Goal: Information Seeking & Learning: Understand process/instructions

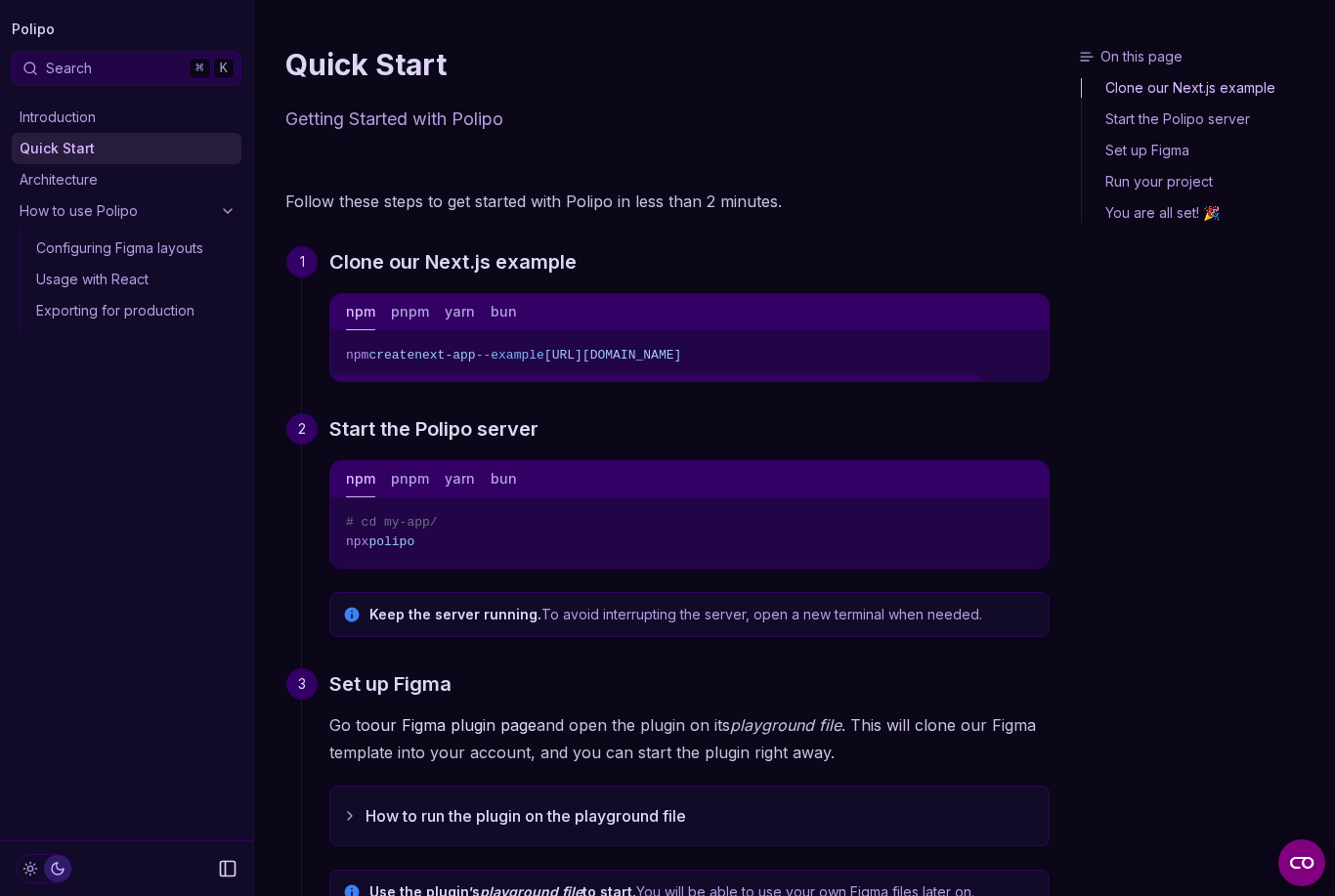
click at [681, 355] on span "[URL][DOMAIN_NAME]" at bounding box center [612, 355] width 137 height 15
click at [816, 413] on h3 "Start the Polipo server" at bounding box center [690, 429] width 720 height 31
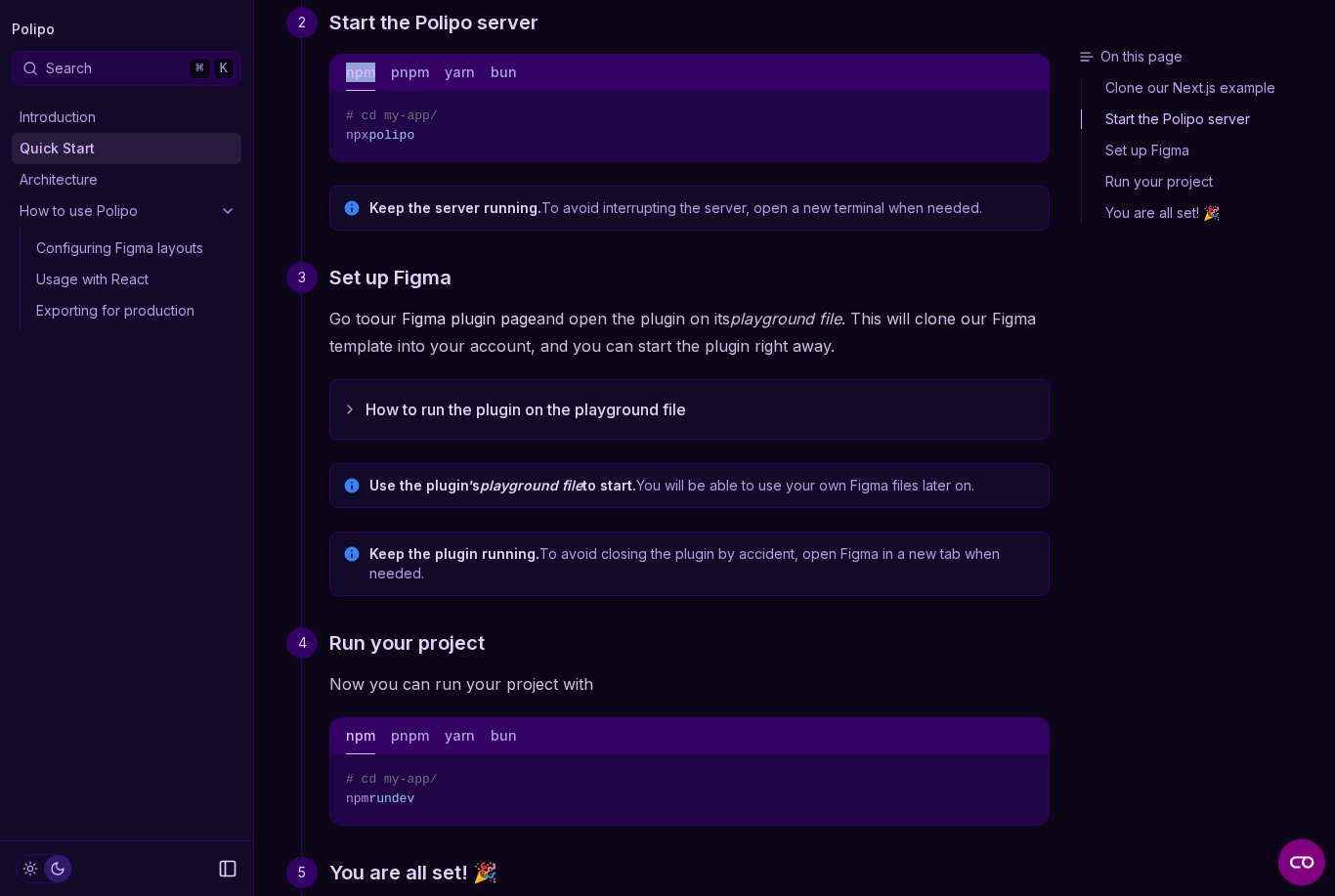
scroll to position [545, 0]
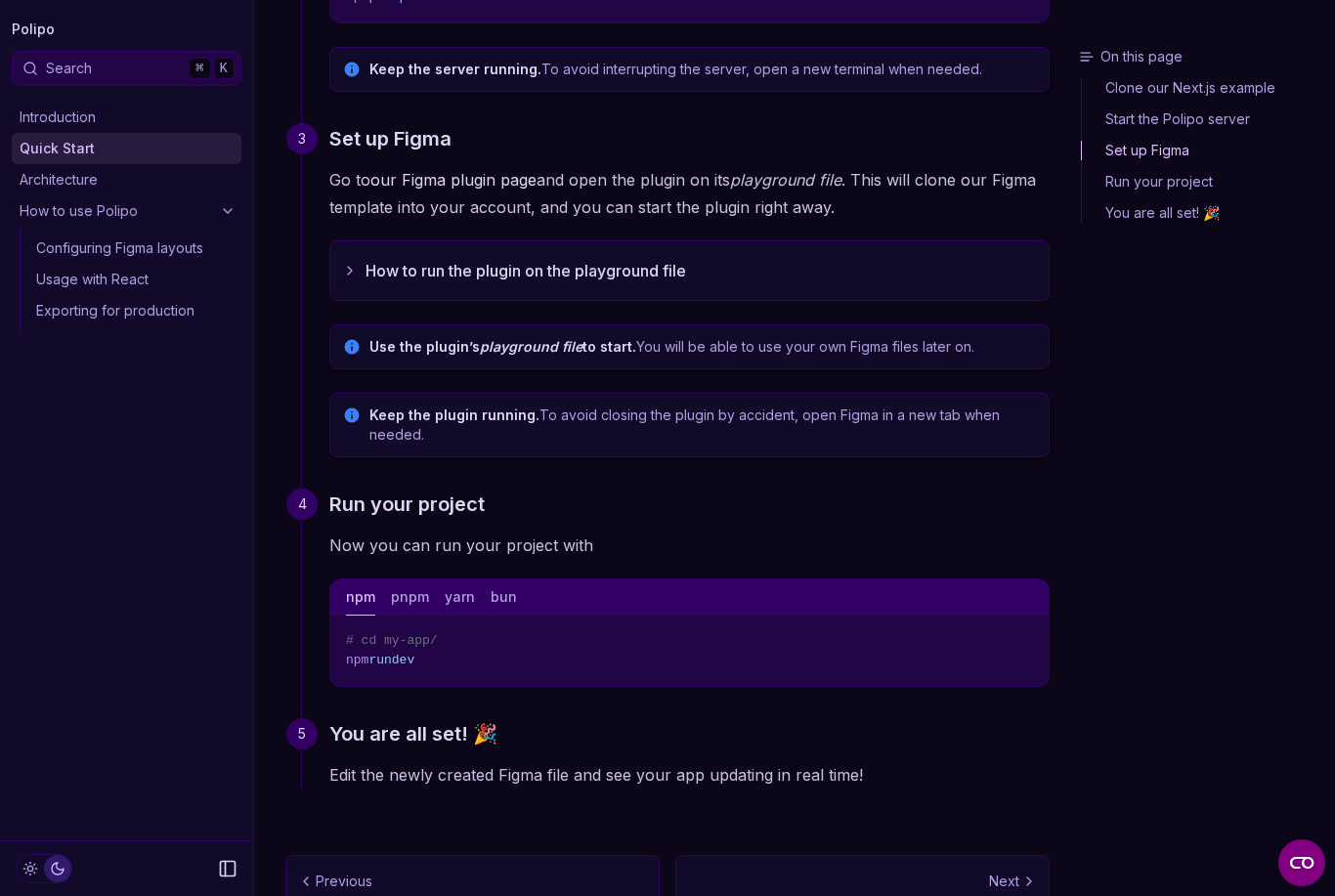
click at [970, 892] on link "Next Architecture" at bounding box center [862, 894] width 374 height 80
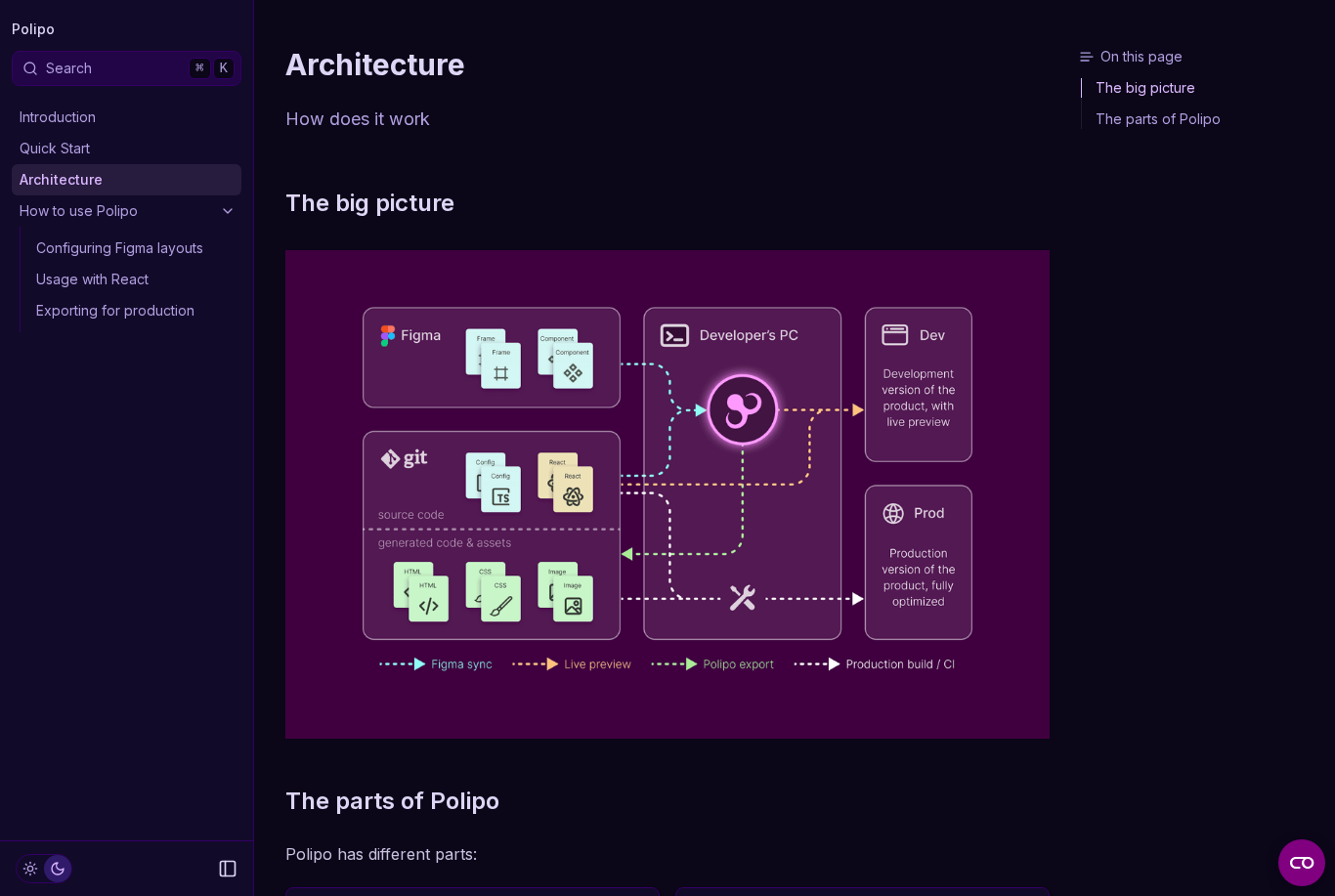
click at [1003, 875] on div "The big picture The parts of Polipo Polipo has different parts: Polipo Figma pl…" at bounding box center [667, 653] width 764 height 930
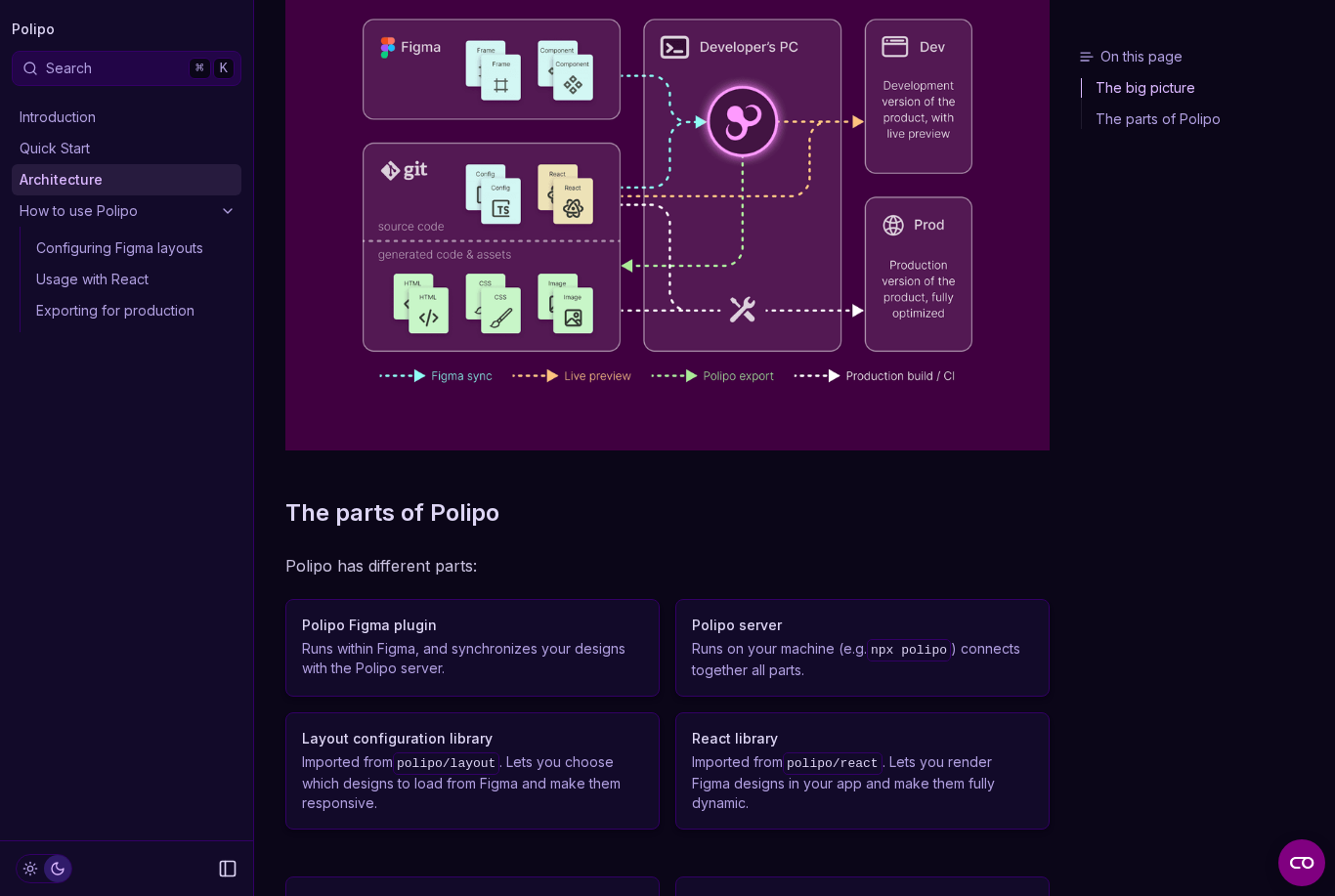
scroll to position [309, 0]
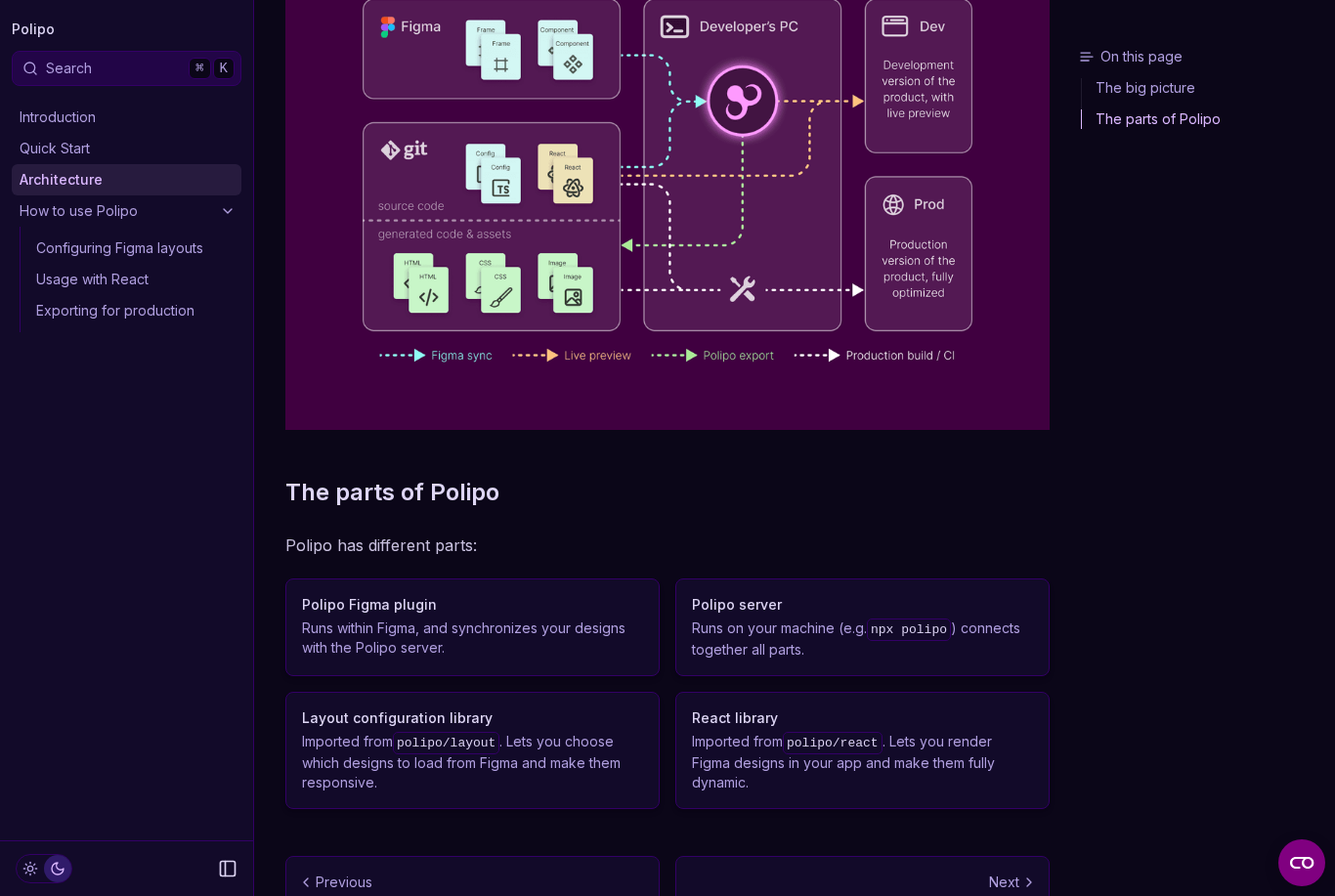
click at [996, 874] on p "Next" at bounding box center [1003, 882] width 30 height 20
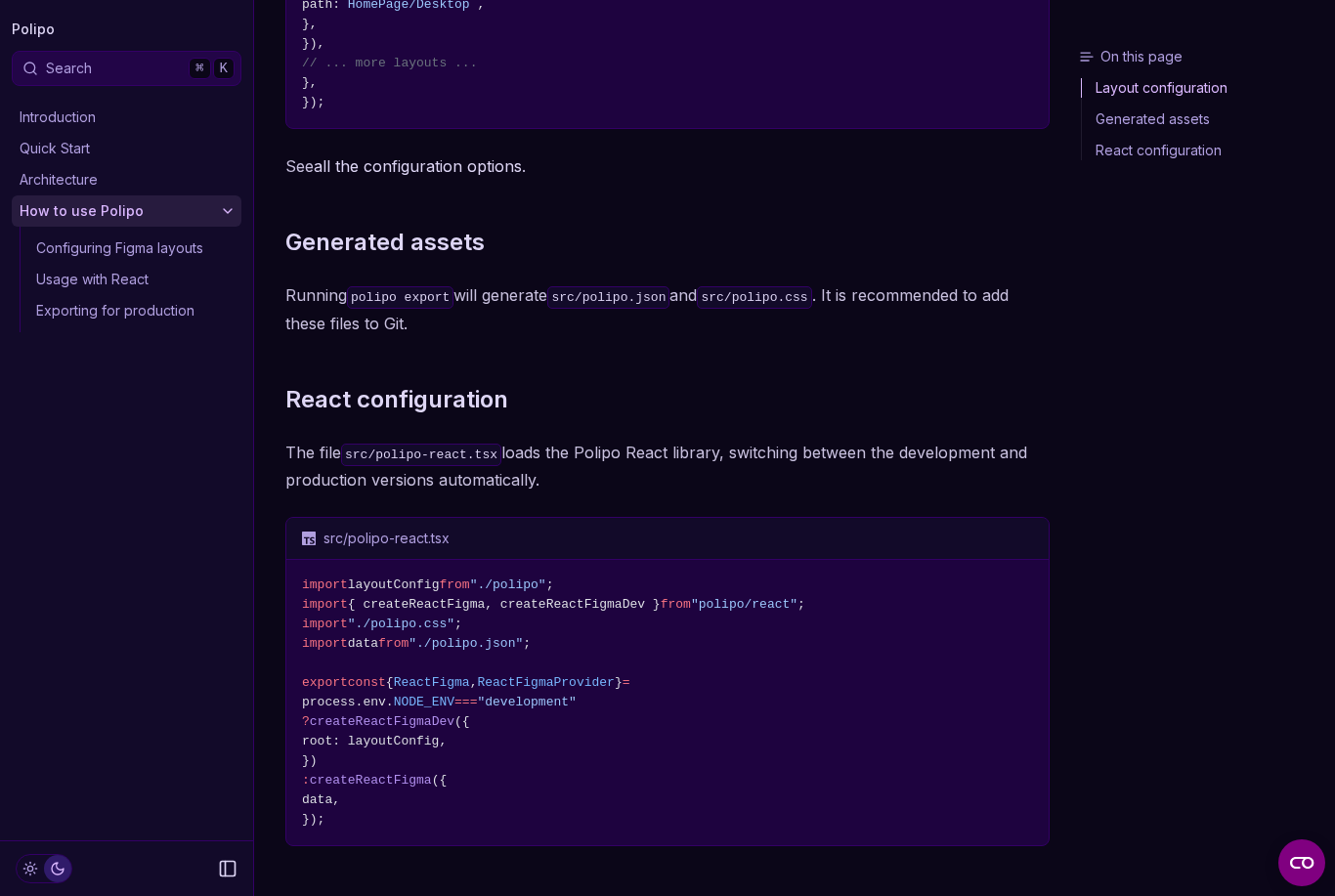
scroll to position [759, 0]
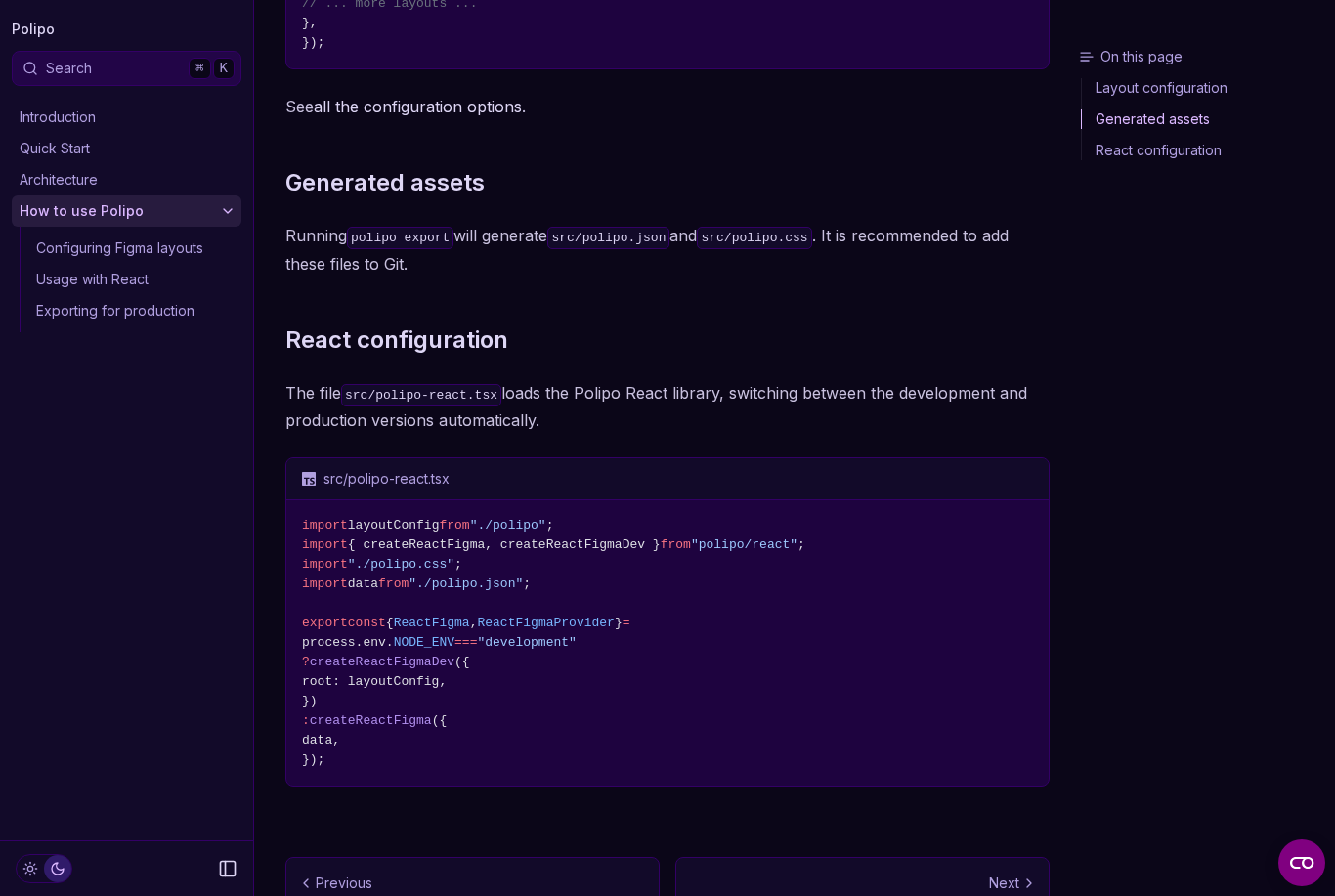
click at [1004, 879] on p "Next" at bounding box center [1003, 883] width 30 height 20
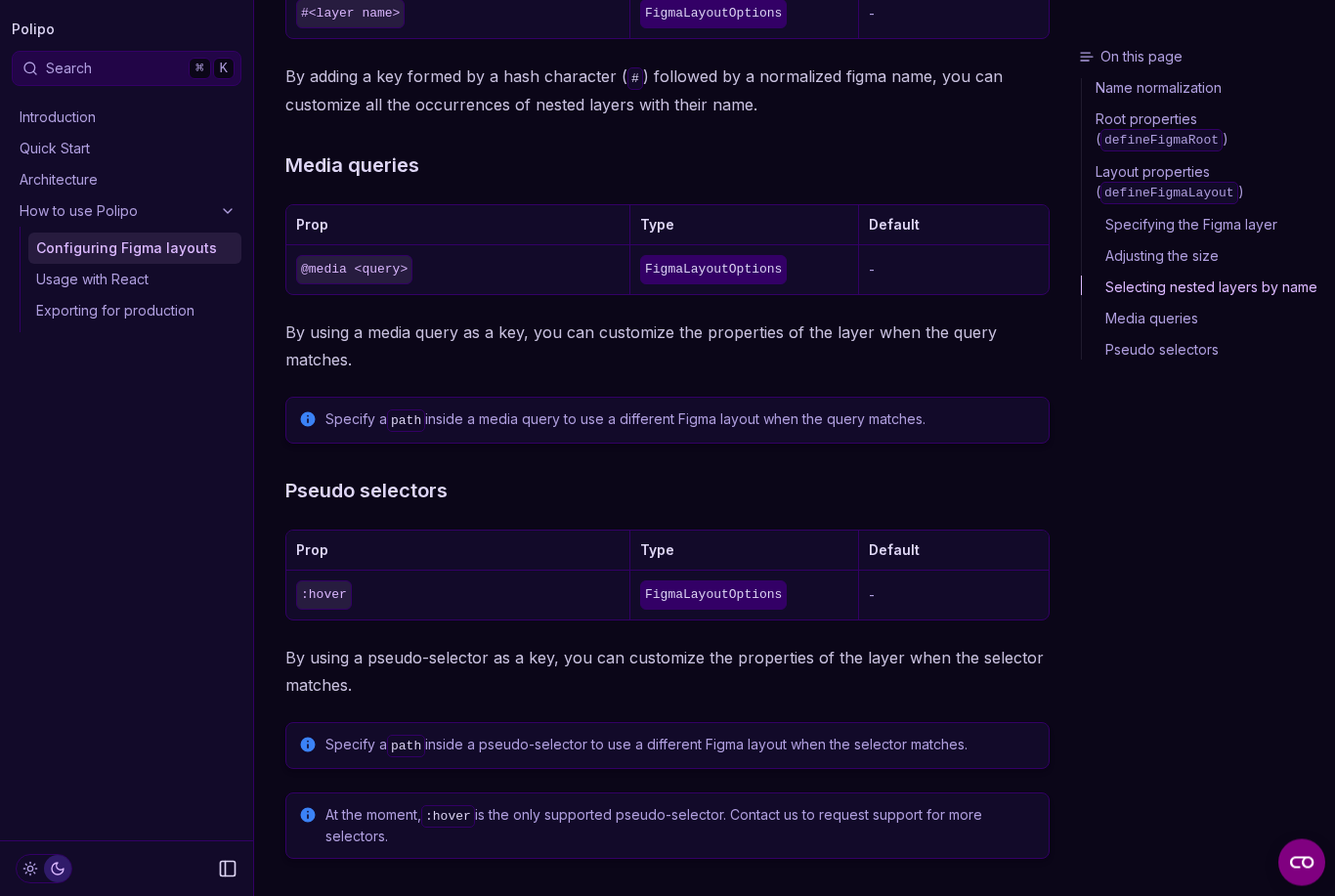
scroll to position [2227, 0]
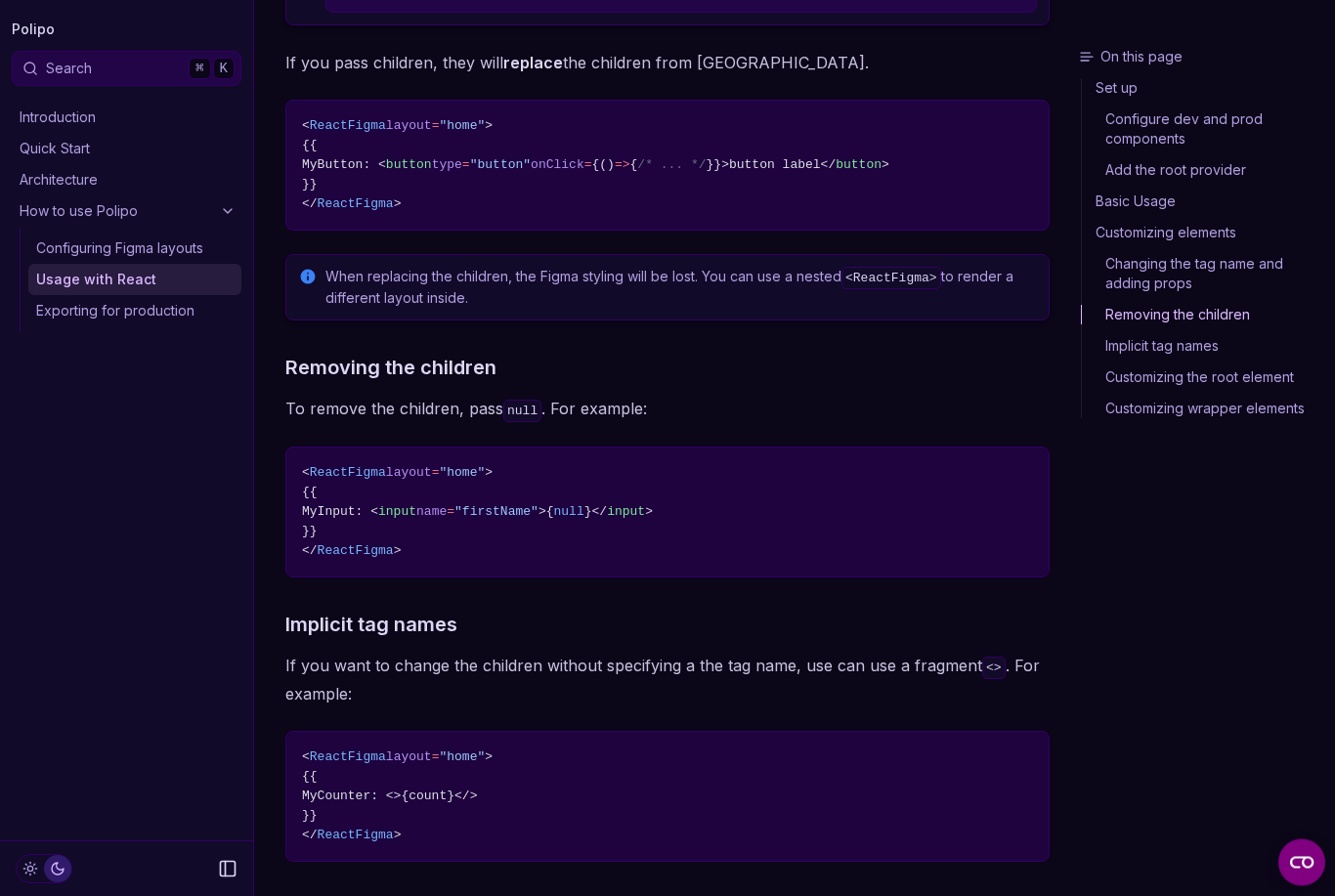
scroll to position [3472, 0]
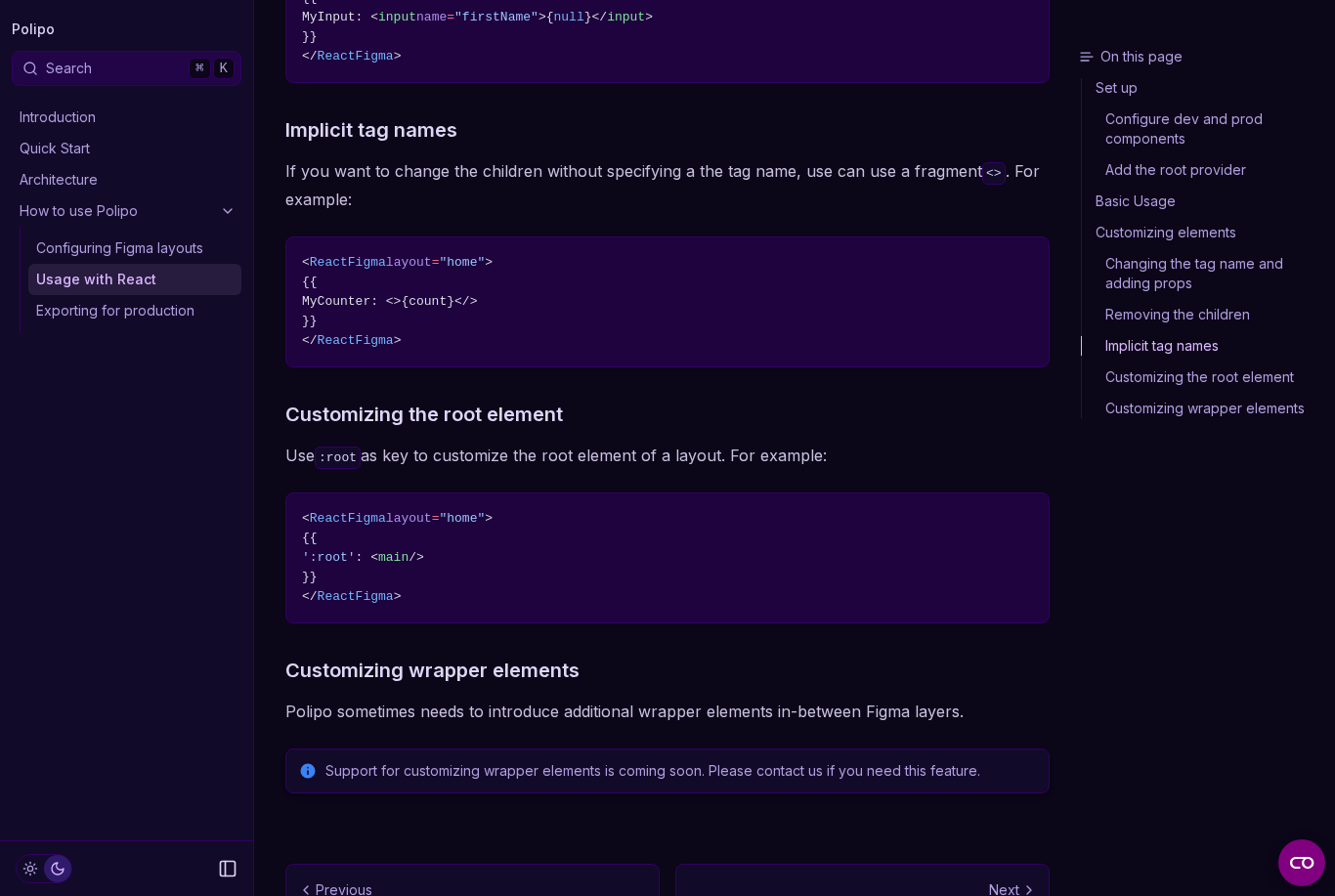
click at [1010, 864] on link "Next Exporting for production" at bounding box center [862, 903] width 374 height 80
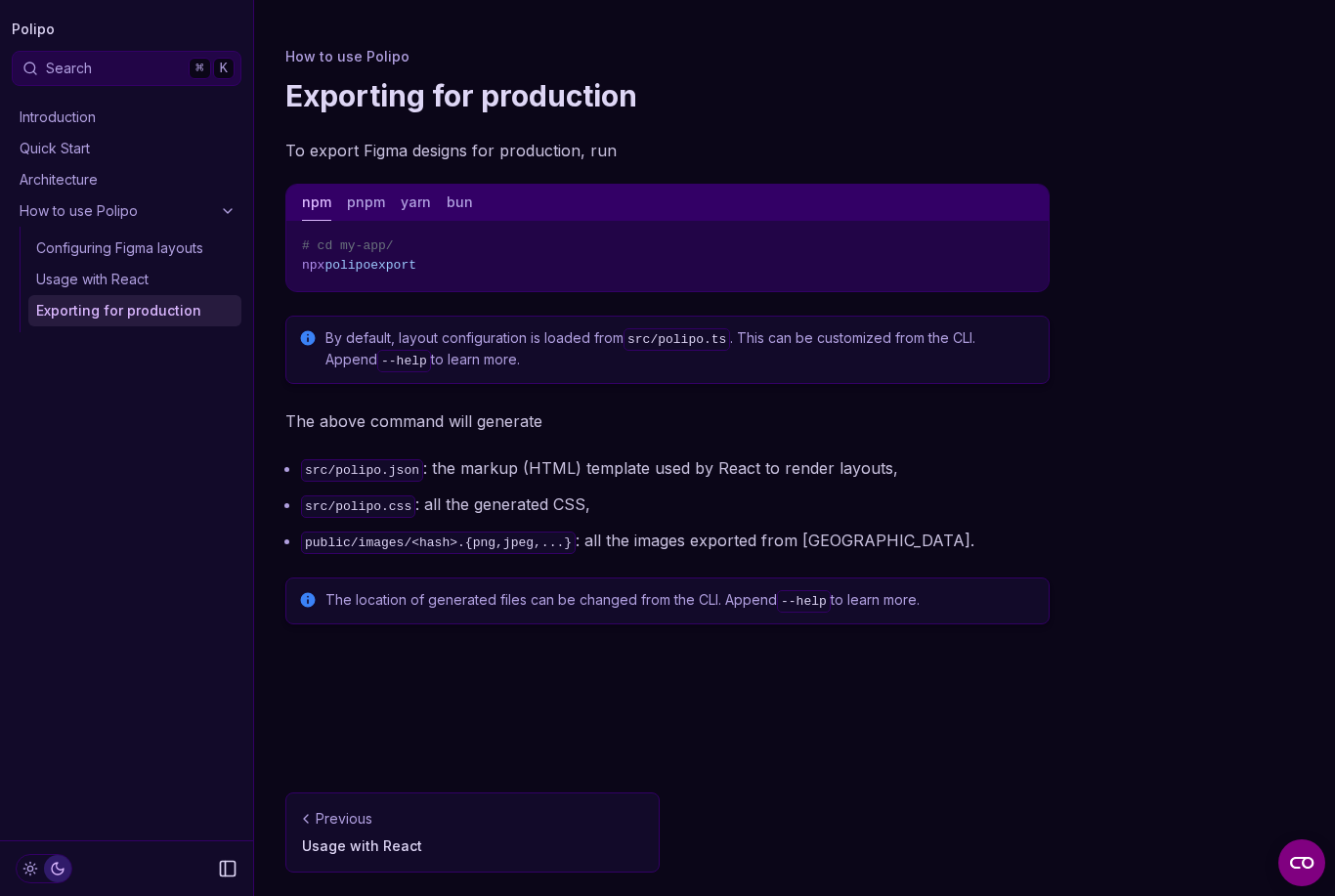
click at [34, 114] on link "Introduction" at bounding box center [126, 117] width 229 height 31
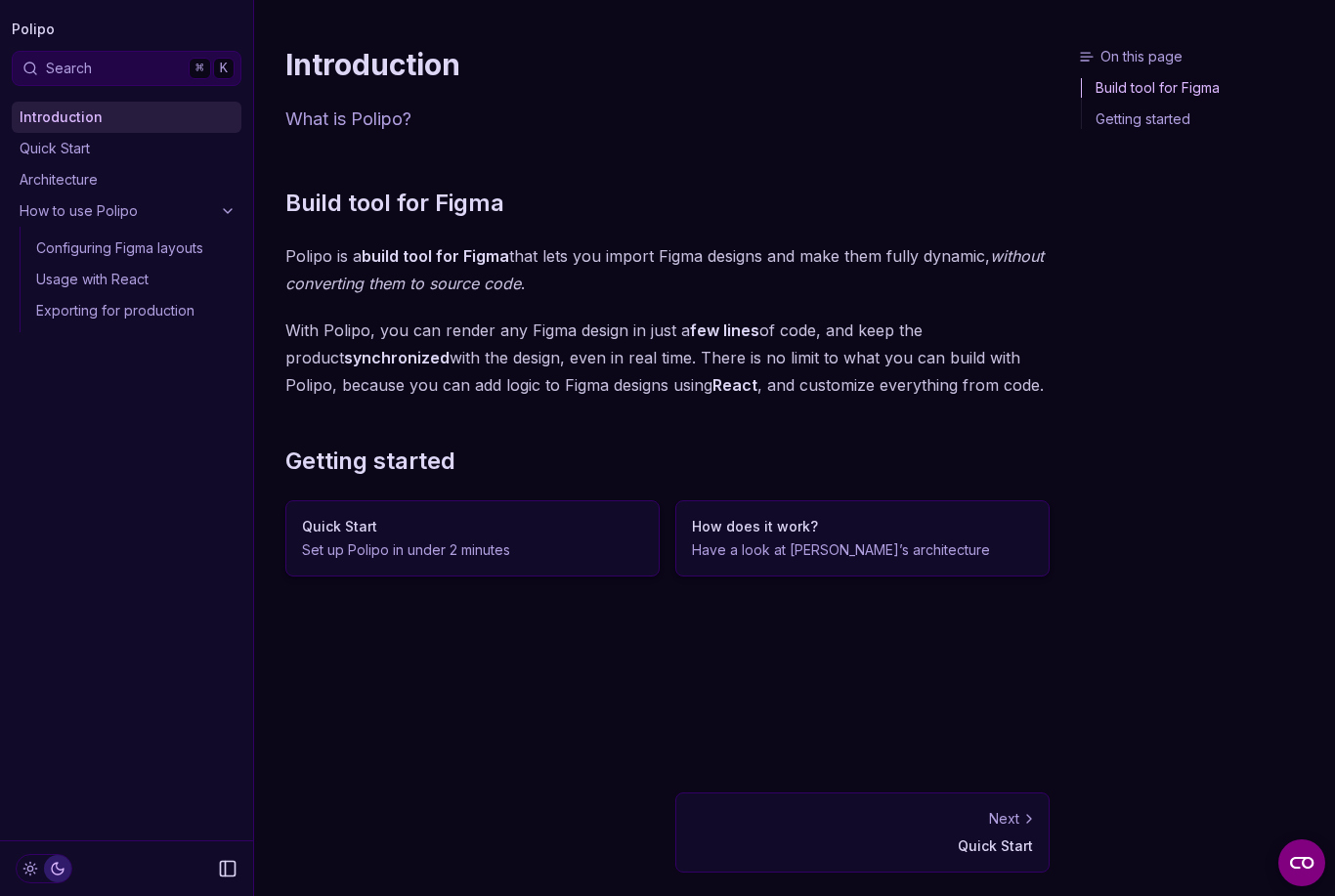
click at [315, 552] on p "Set up Polipo in under 2 minutes" at bounding box center [472, 550] width 341 height 20
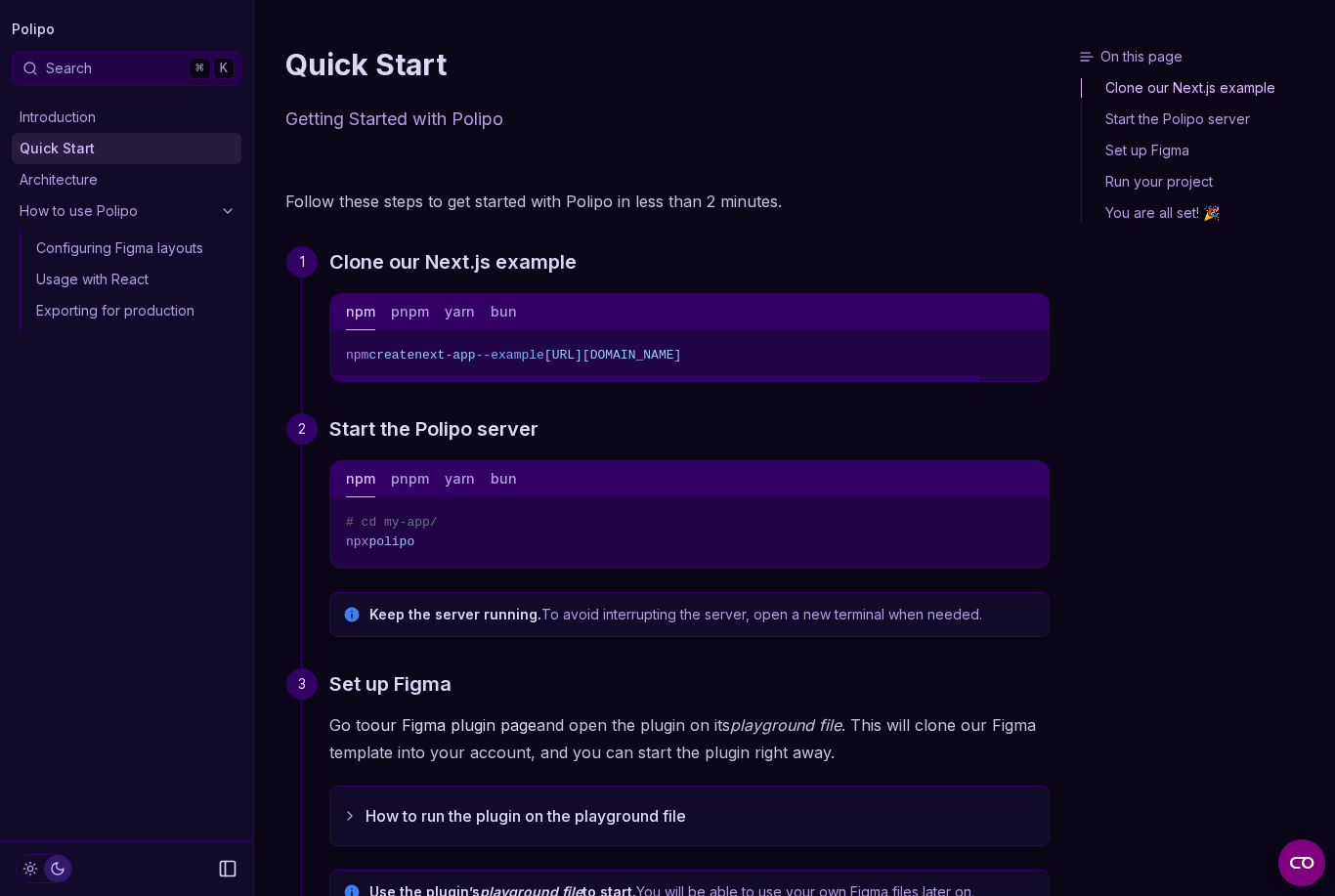
click at [927, 346] on span "npm create next-app --example [URL][DOMAIN_NAME]" at bounding box center [690, 356] width 687 height 20
click at [933, 341] on pre "npm create next-app --example [URL][DOMAIN_NAME]" at bounding box center [690, 356] width 718 height 51
click at [919, 378] on div at bounding box center [655, 378] width 650 height 6
click at [1249, 90] on link "Clone our Next.js example" at bounding box center [1204, 90] width 245 height 26
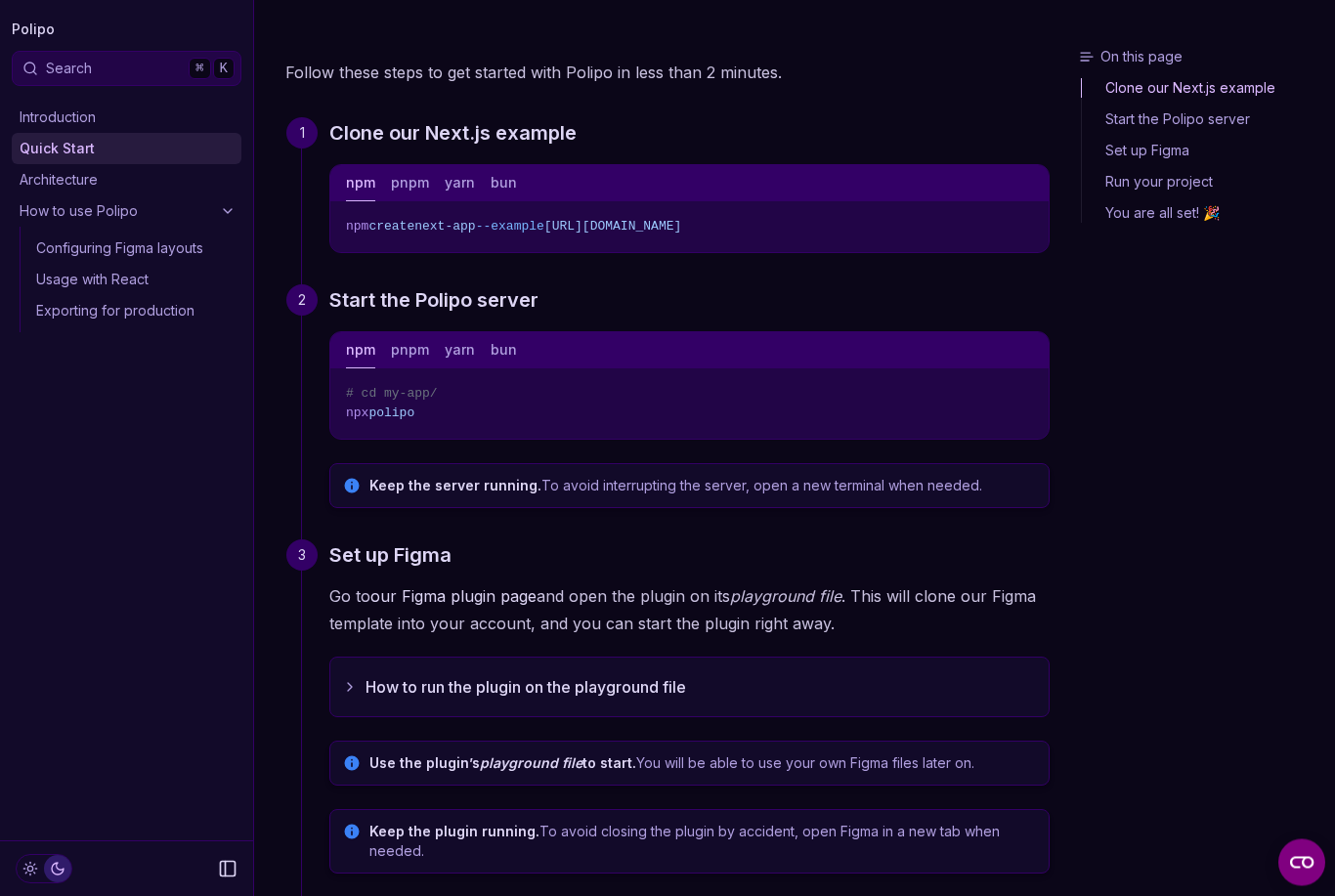
scroll to position [137, 0]
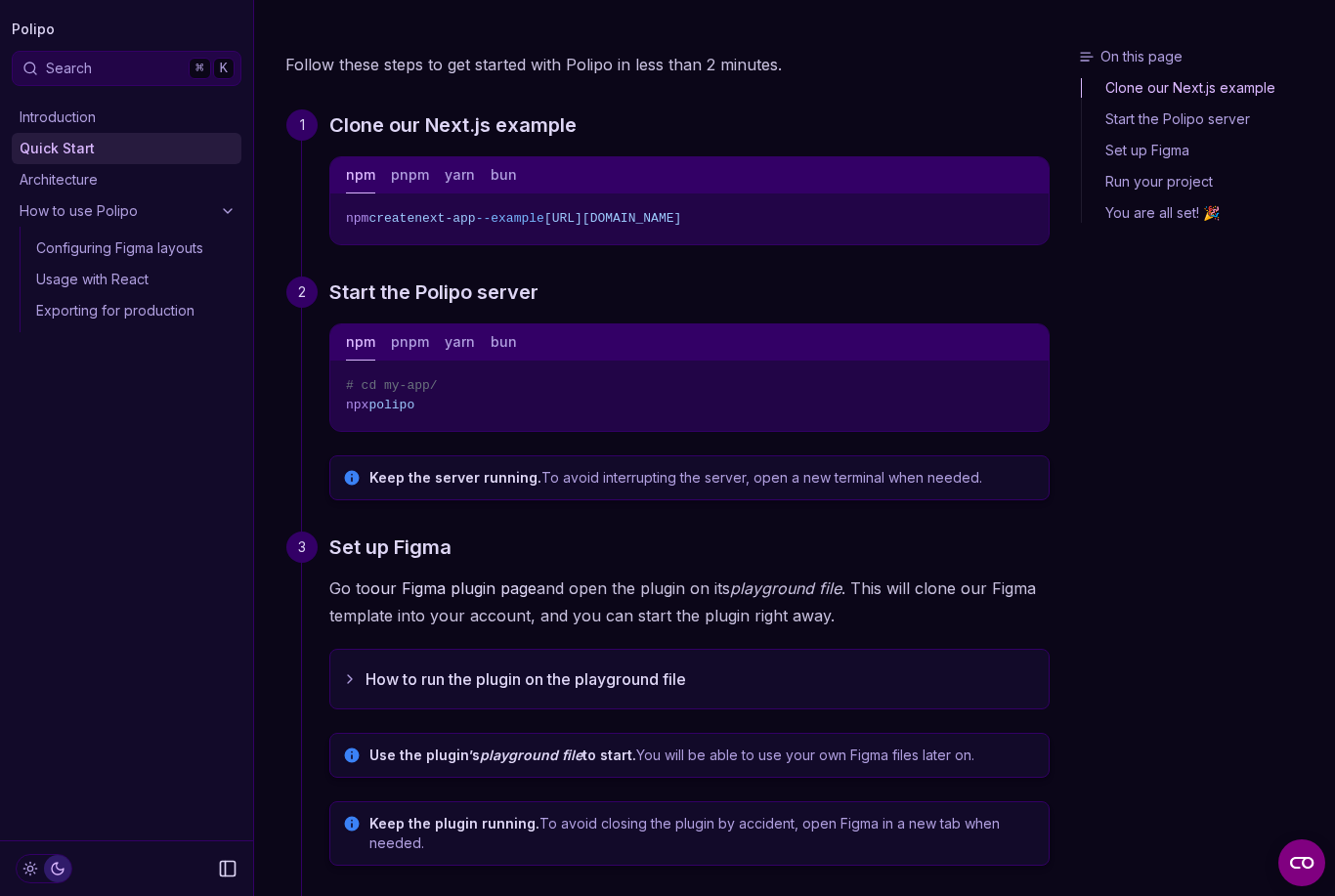
click at [1239, 113] on link "Start the Polipo server" at bounding box center [1204, 119] width 245 height 31
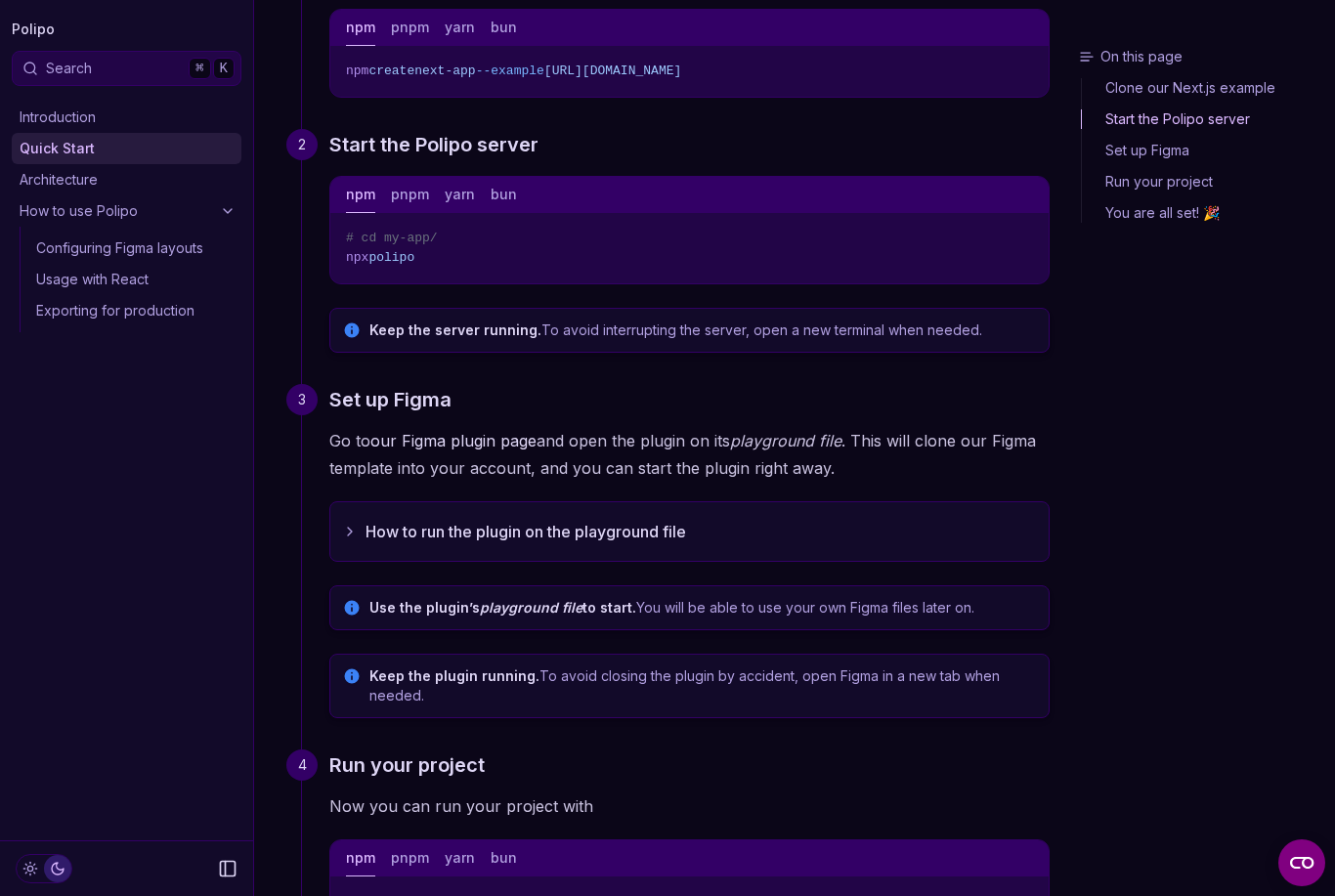
scroll to position [304, 0]
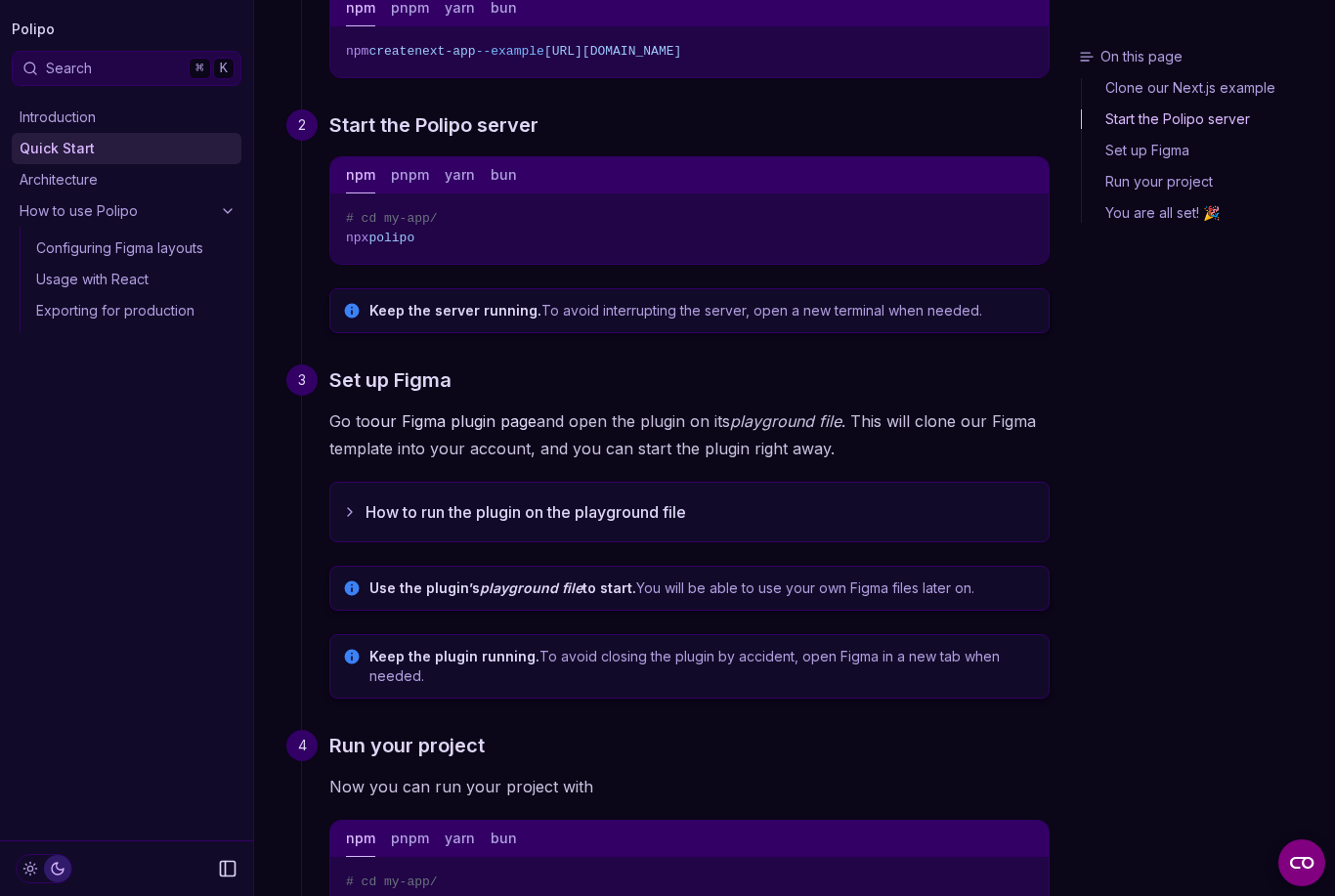
click at [1202, 60] on h3 "On this page" at bounding box center [1203, 57] width 248 height 20
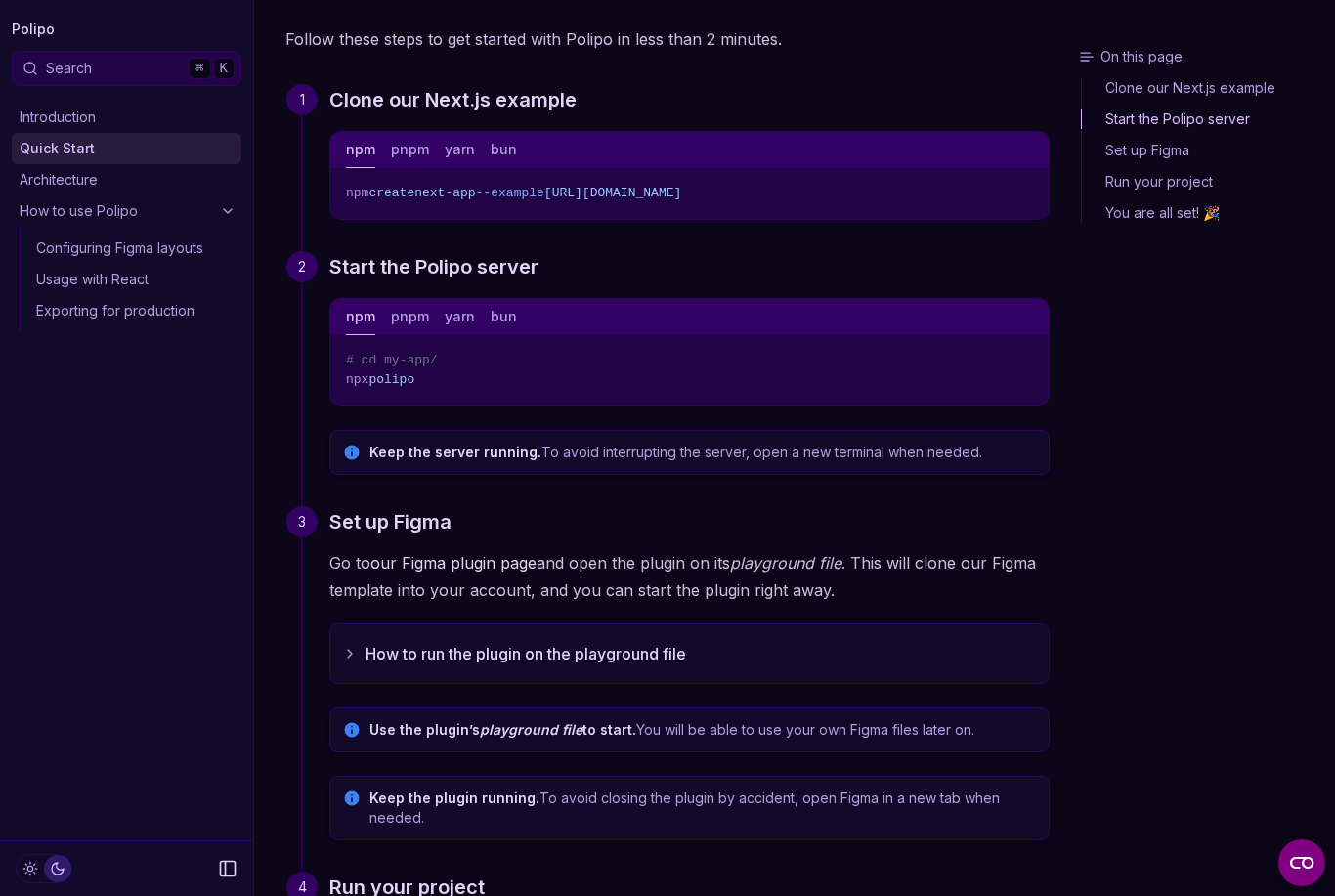
scroll to position [0, 0]
